Goal: Transaction & Acquisition: Purchase product/service

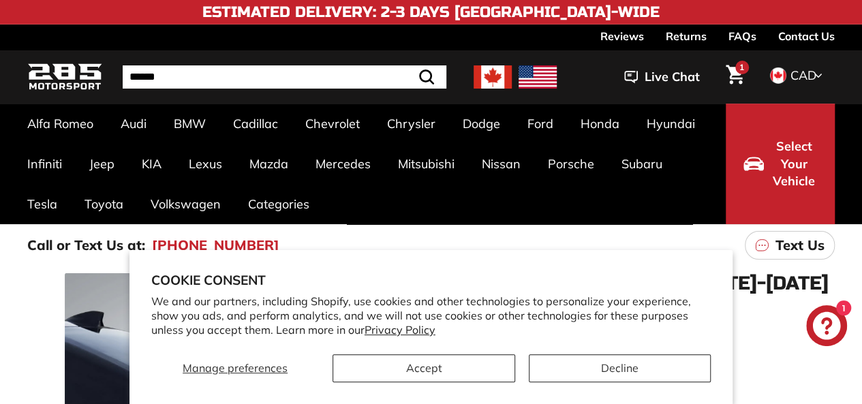
scroll to position [191, 0]
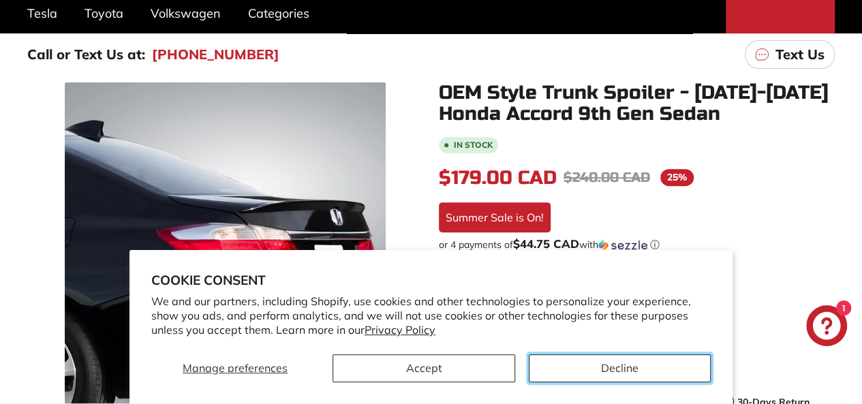
click at [587, 381] on button "Decline" at bounding box center [620, 368] width 182 height 28
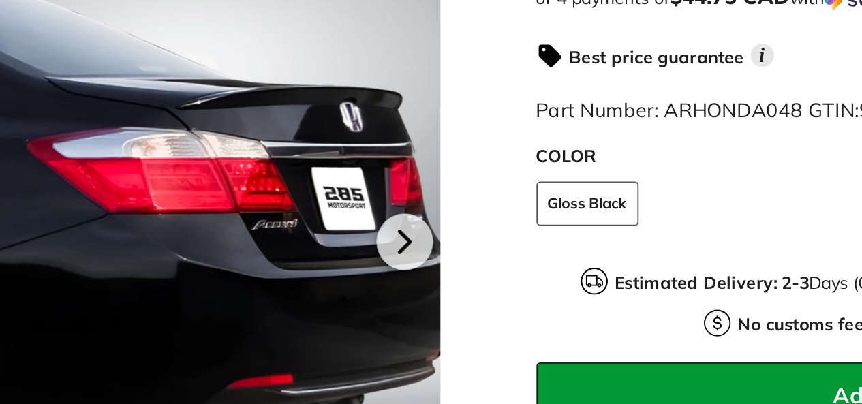
scroll to position [353, 0]
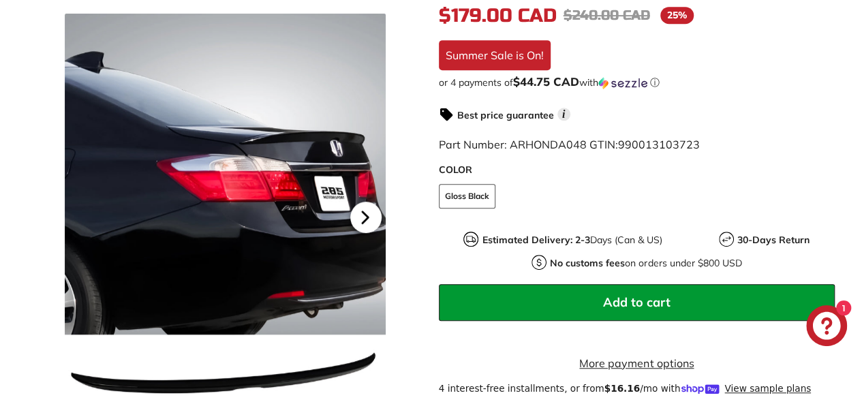
click at [356, 215] on icon at bounding box center [364, 217] width 31 height 31
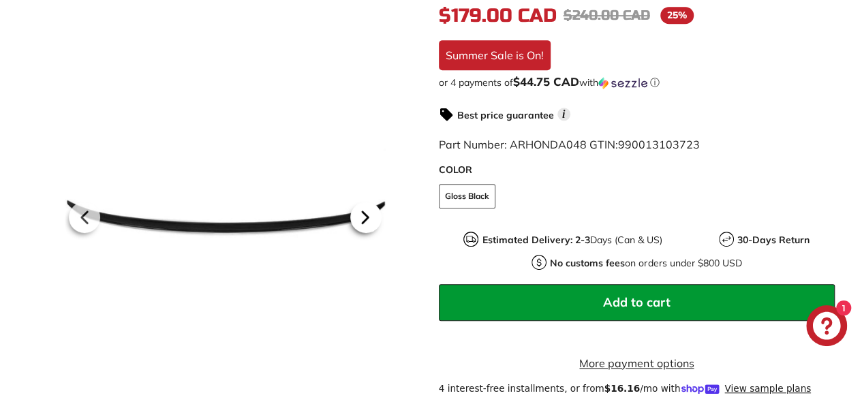
click at [365, 223] on icon at bounding box center [364, 217] width 31 height 31
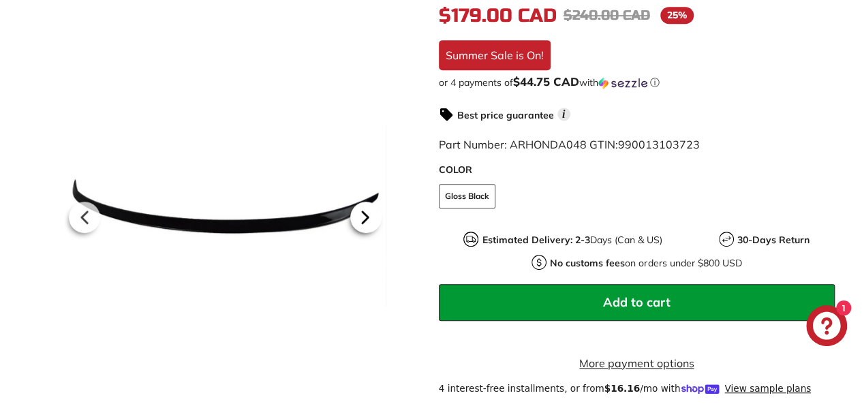
click at [361, 213] on icon at bounding box center [364, 217] width 31 height 31
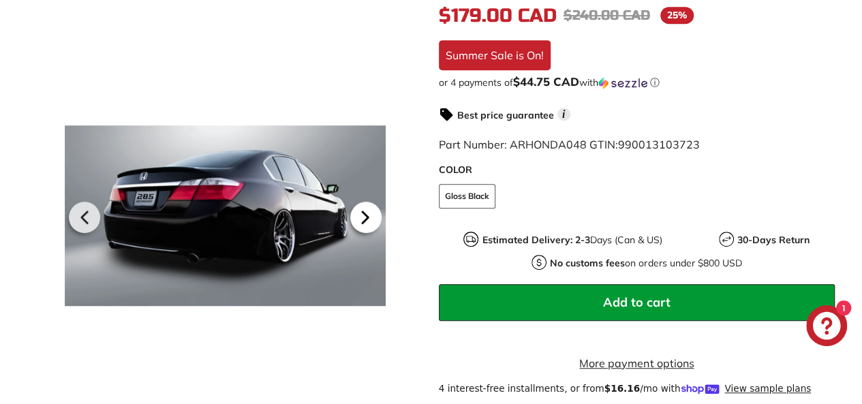
scroll to position [0, 166]
click at [363, 216] on icon at bounding box center [364, 218] width 5 height 12
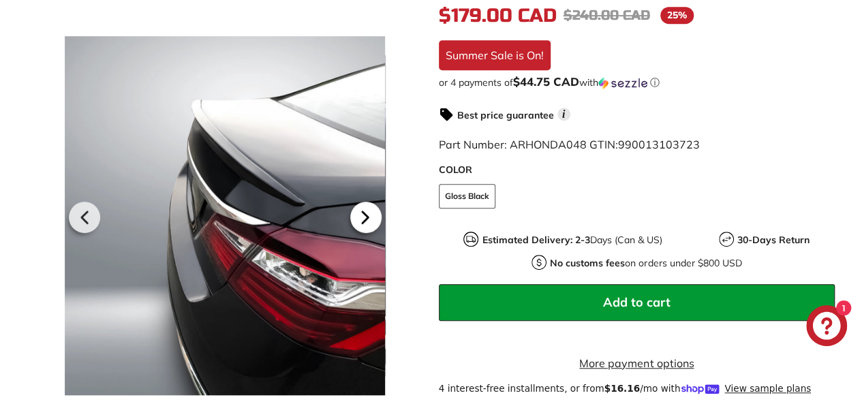
click at [362, 214] on icon at bounding box center [364, 218] width 5 height 12
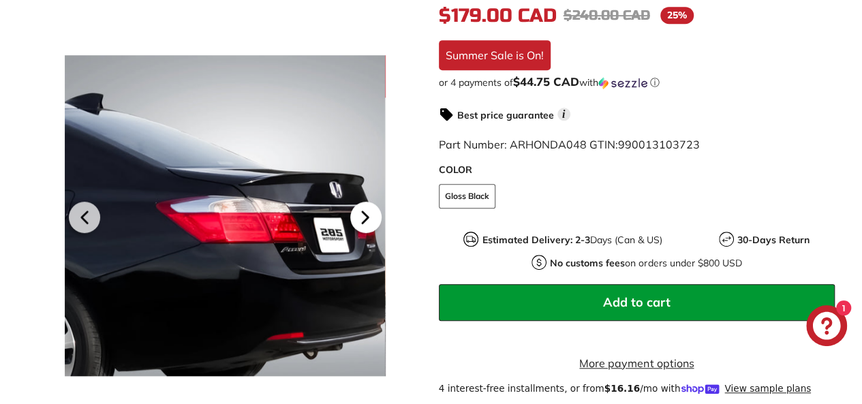
scroll to position [0, 273]
click at [359, 223] on icon at bounding box center [364, 217] width 31 height 31
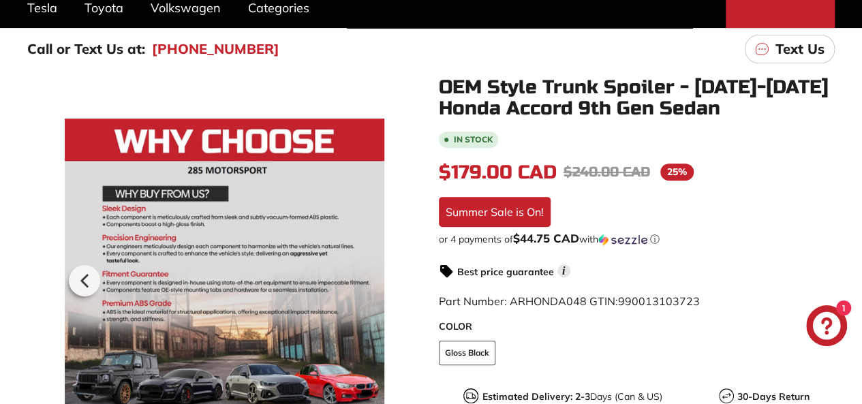
scroll to position [202, 0]
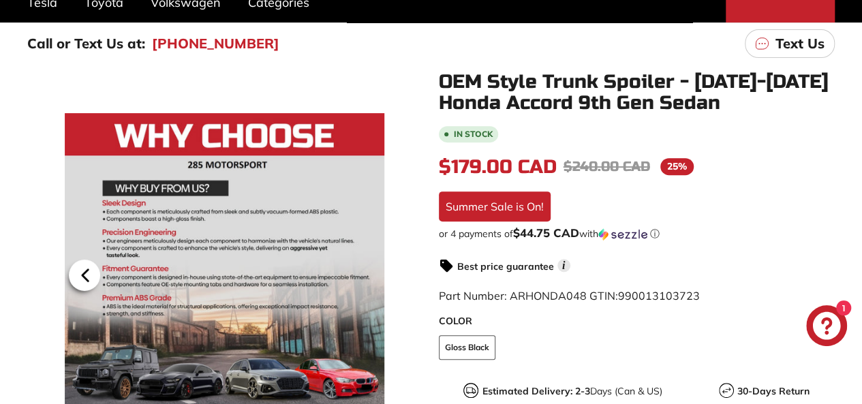
click at [84, 274] on icon at bounding box center [84, 276] width 5 height 12
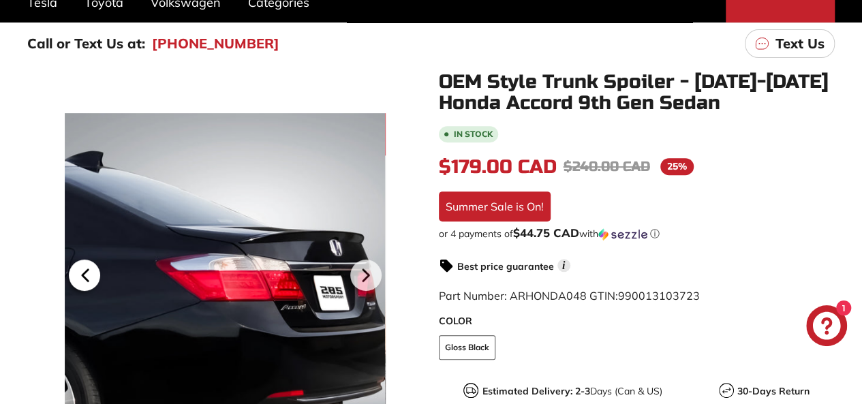
scroll to position [198, 0]
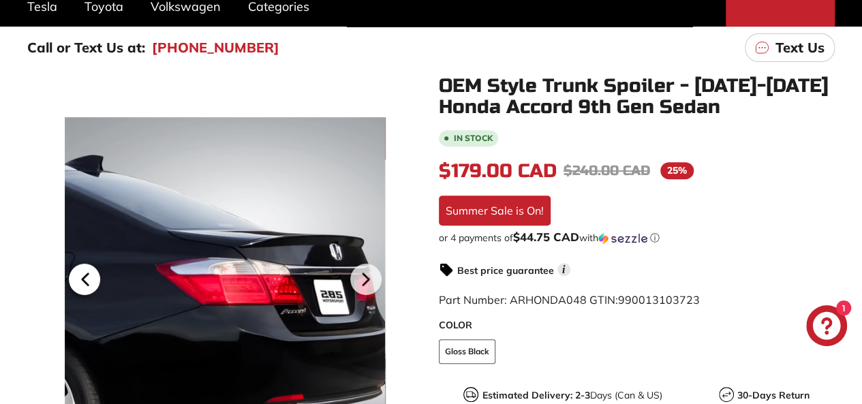
click at [80, 281] on icon at bounding box center [84, 279] width 31 height 31
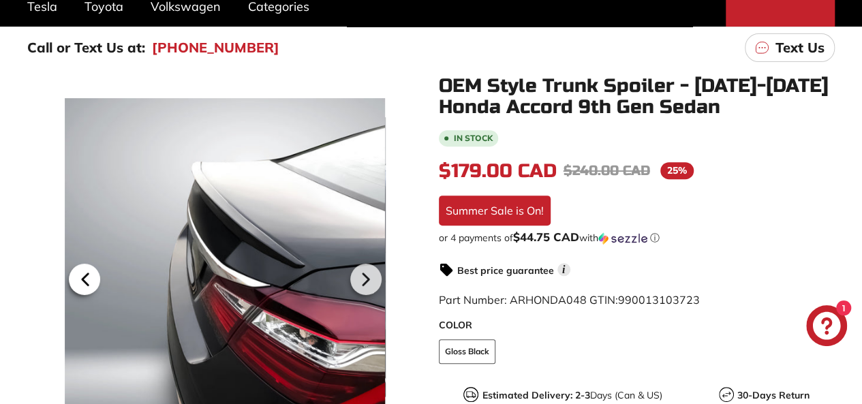
scroll to position [195, 0]
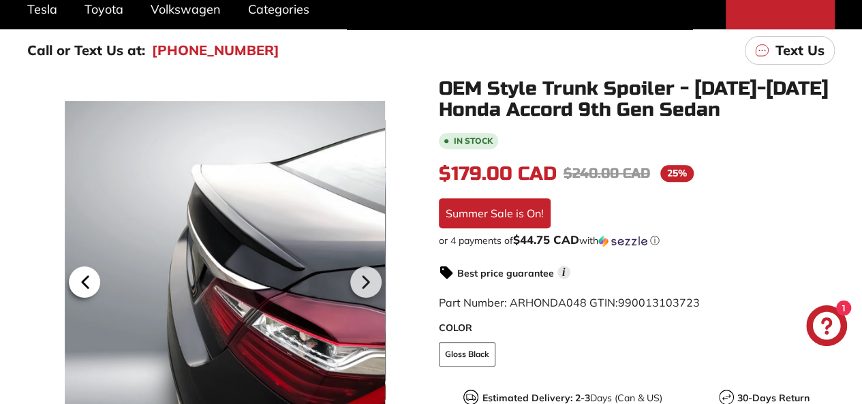
click at [90, 281] on icon at bounding box center [84, 281] width 31 height 31
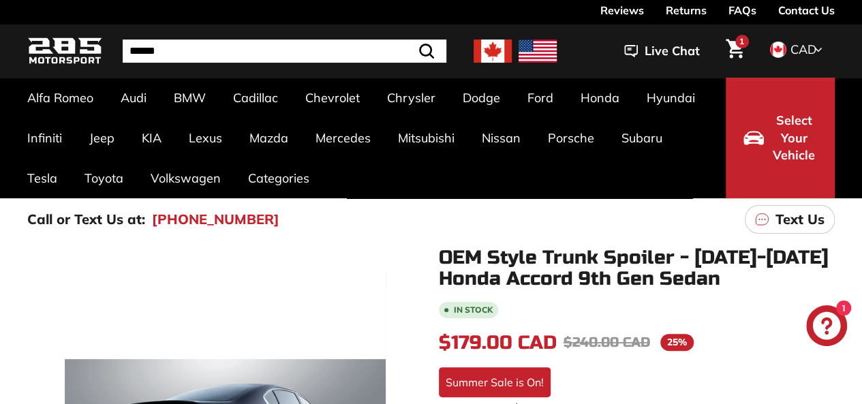
scroll to position [21, 0]
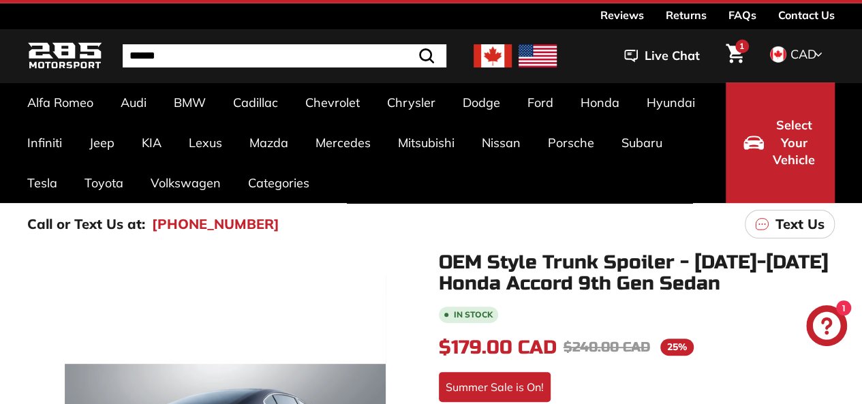
click at [484, 59] on img at bounding box center [492, 55] width 38 height 23
click at [490, 59] on img at bounding box center [492, 55] width 38 height 23
click at [736, 51] on icon "Cart" at bounding box center [735, 53] width 18 height 19
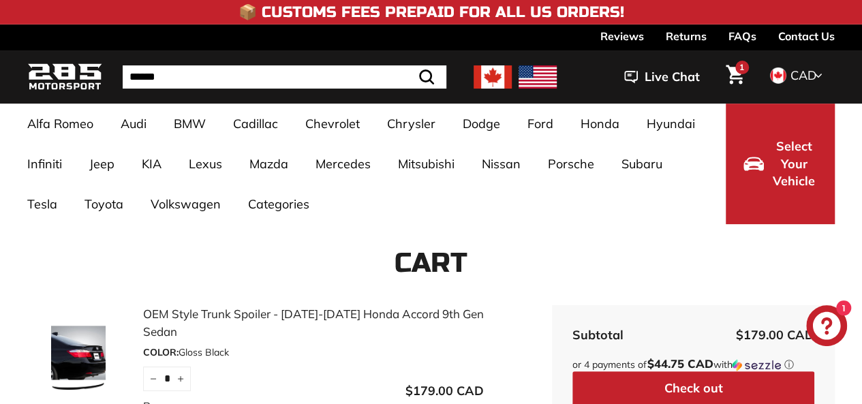
click at [739, 69] on span "1" at bounding box center [741, 67] width 5 height 8
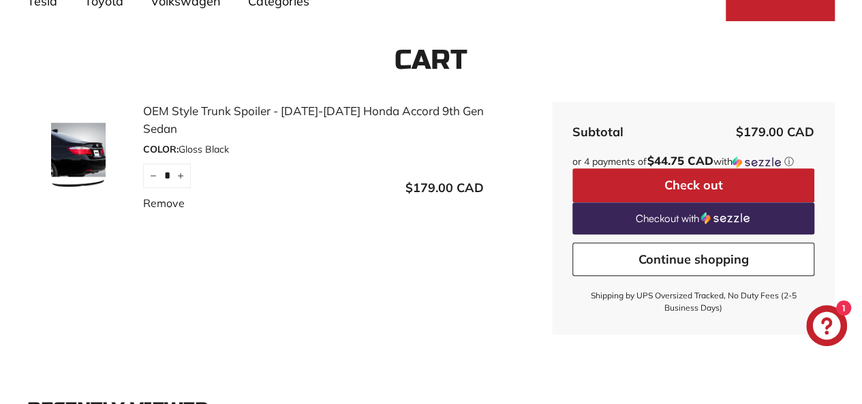
scroll to position [207, 0]
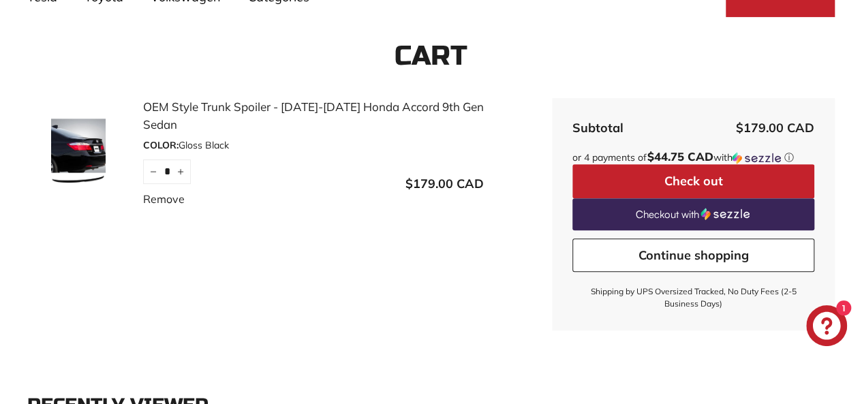
click at [685, 177] on button "Check out" at bounding box center [693, 181] width 242 height 34
